Goal: Transaction & Acquisition: Obtain resource

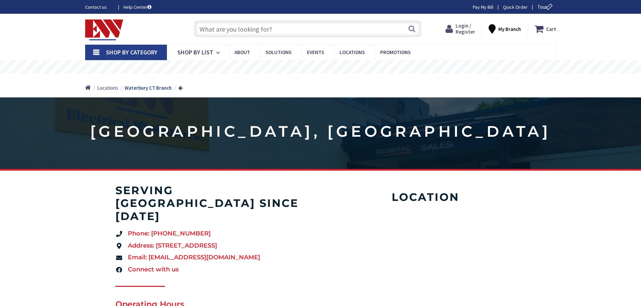
click at [463, 31] on span "Login / Register" at bounding box center [465, 29] width 20 height 12
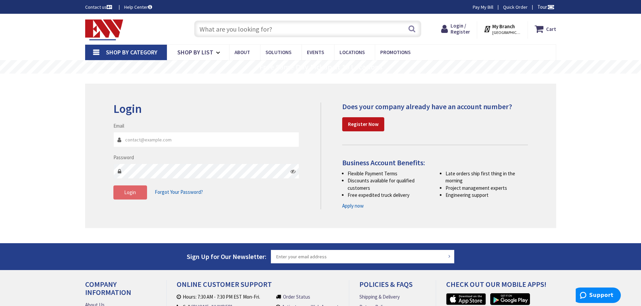
type input "[PERSON_NAME][EMAIL_ADDRESS][DOMAIN_NAME]"
click at [126, 196] on button "Login" at bounding box center [130, 193] width 34 height 14
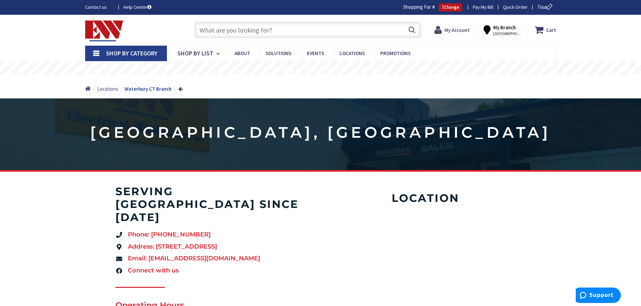
click at [453, 31] on strong "My Account" at bounding box center [456, 30] width 25 height 6
click at [457, 27] on strong "My Account" at bounding box center [454, 27] width 25 height 6
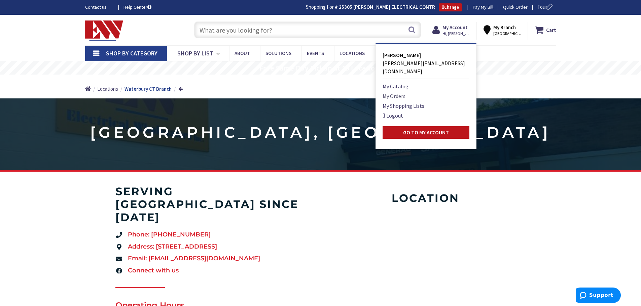
click at [399, 92] on link "My Orders" at bounding box center [393, 96] width 23 height 8
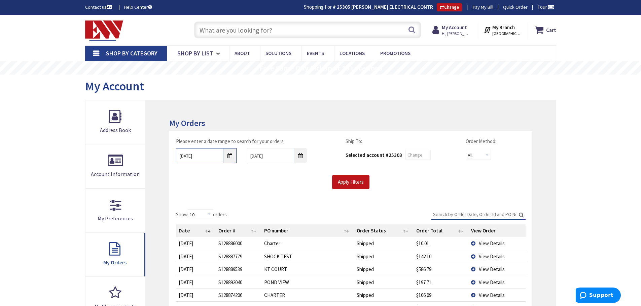
click at [232, 156] on input "9/24/2025" at bounding box center [206, 155] width 61 height 15
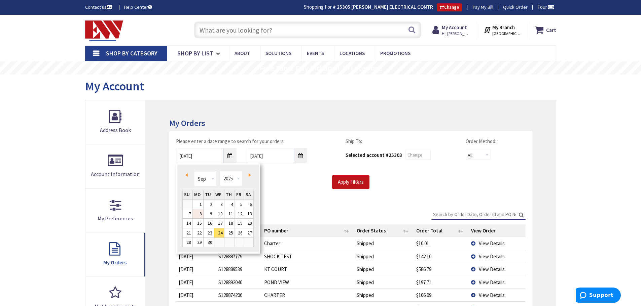
click at [201, 214] on link "8" at bounding box center [198, 214] width 10 height 9
type input "[DATE]"
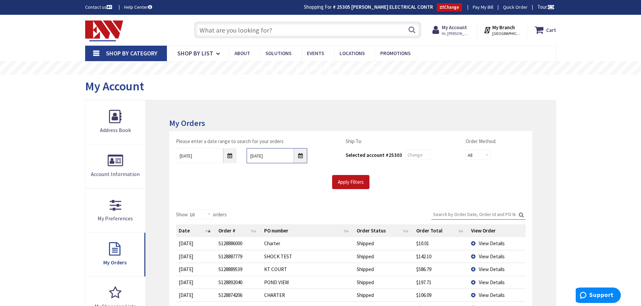
click at [299, 156] on input "10/1/2025" at bounding box center [277, 155] width 61 height 15
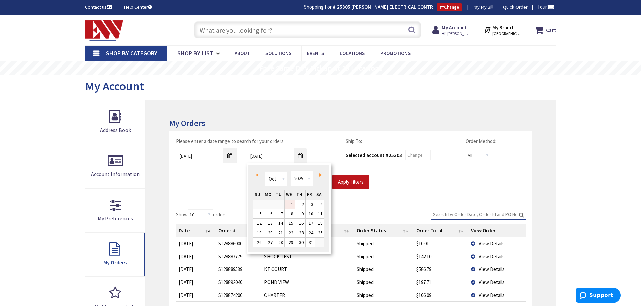
click at [257, 175] on span "Prev" at bounding box center [257, 175] width 3 height 3
click at [318, 175] on link "Next" at bounding box center [318, 175] width 9 height 9
click at [272, 214] on link "8" at bounding box center [268, 214] width 10 height 9
type input "09/08/2025"
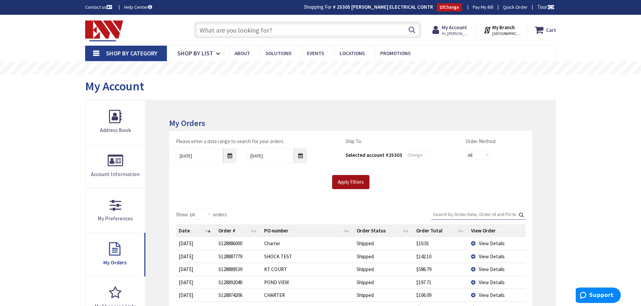
click at [351, 184] on input "Apply Filters" at bounding box center [350, 182] width 37 height 14
click at [479, 255] on span "View Details" at bounding box center [492, 257] width 26 height 6
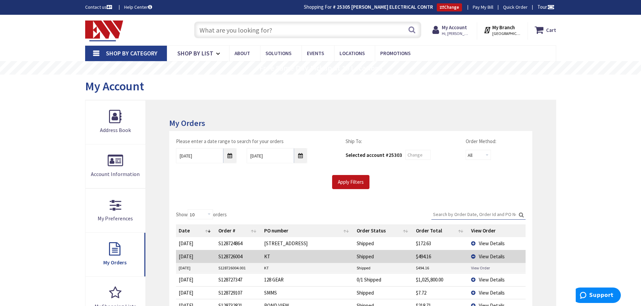
click at [476, 269] on link "View Order" at bounding box center [480, 268] width 19 height 6
click at [229, 154] on input "09/08/2025" at bounding box center [206, 155] width 61 height 15
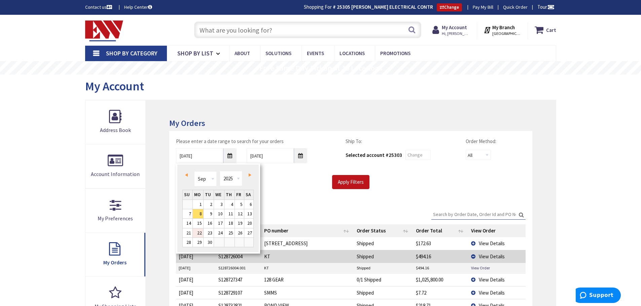
click at [199, 233] on link "22" at bounding box center [198, 233] width 10 height 9
type input "[DATE]"
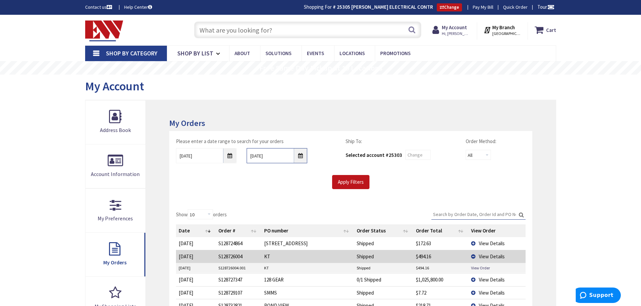
click at [299, 155] on input "09/08/2025" at bounding box center [277, 155] width 61 height 15
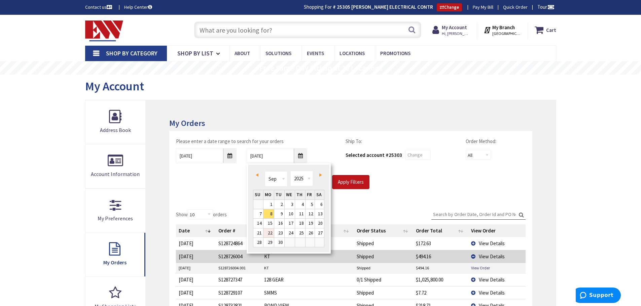
click at [270, 233] on link "22" at bounding box center [268, 233] width 10 height 9
type input "[DATE]"
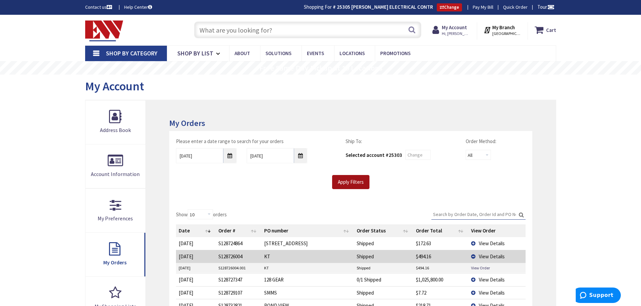
click at [350, 180] on input "Apply Filters" at bounding box center [350, 182] width 37 height 14
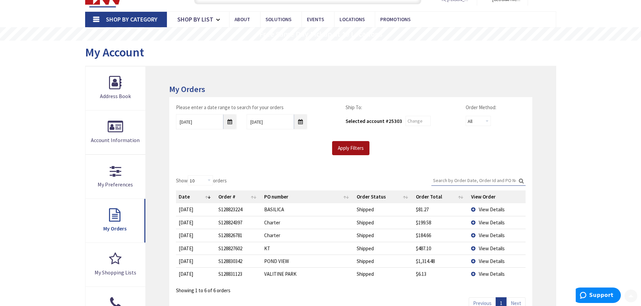
scroll to position [67, 0]
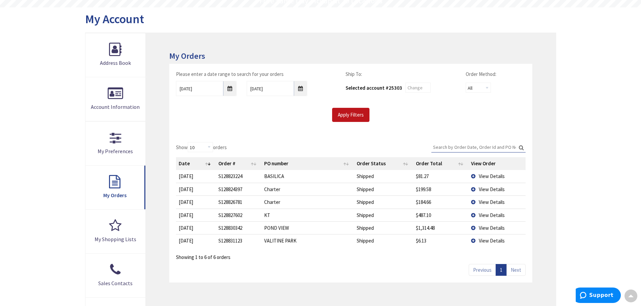
click at [482, 214] on span "View Details" at bounding box center [492, 215] width 26 height 6
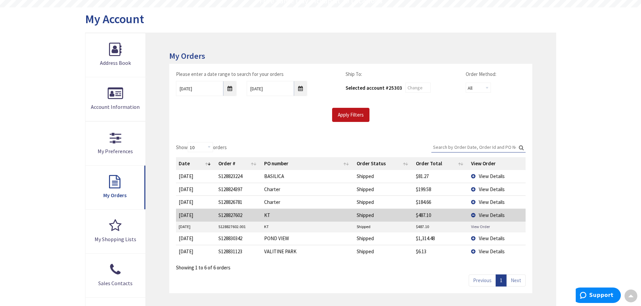
click at [477, 225] on link "View Order" at bounding box center [480, 227] width 19 height 6
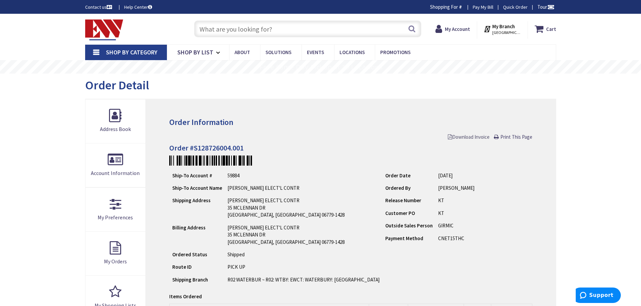
click at [461, 137] on span "Download Invoice" at bounding box center [469, 137] width 42 height 6
click at [468, 136] on span "Download Invoice" at bounding box center [469, 137] width 42 height 6
